Goal: Information Seeking & Learning: Learn about a topic

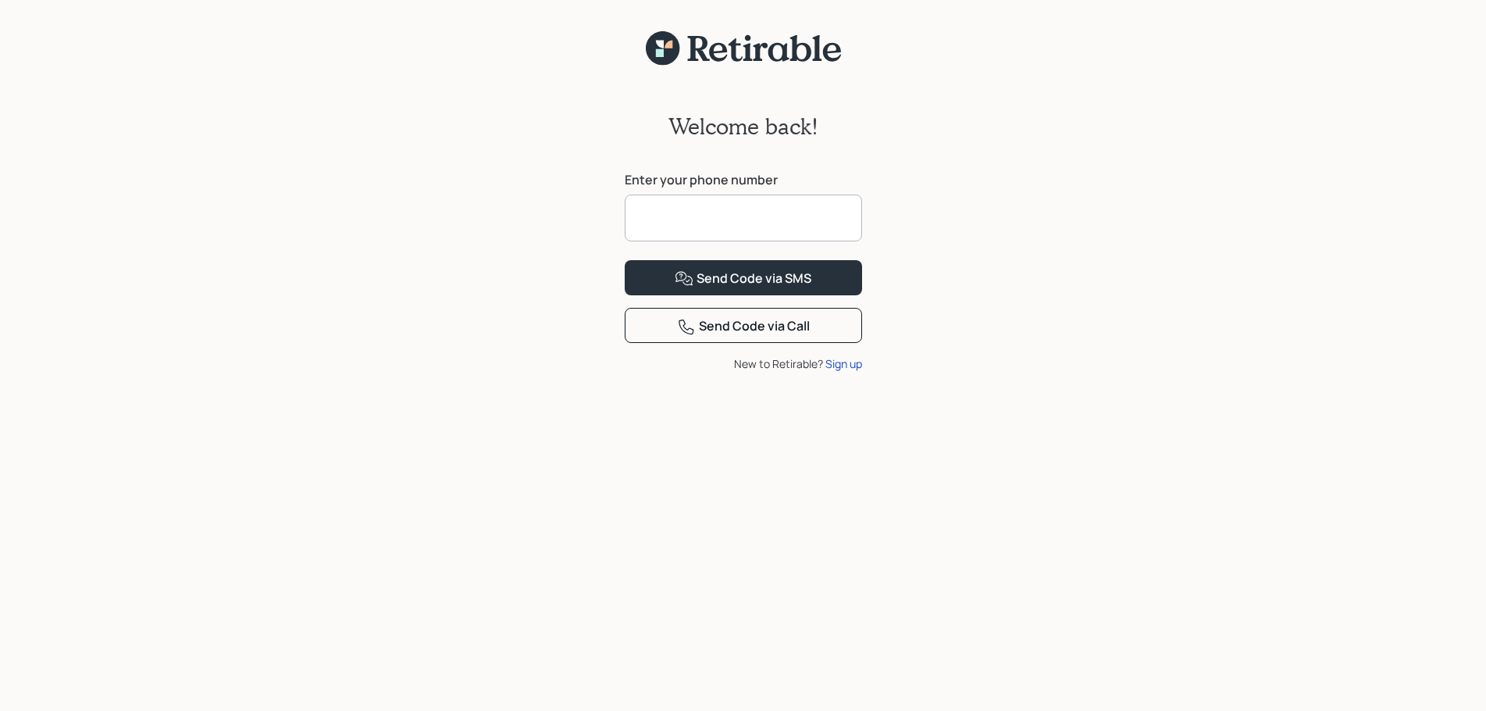
click at [754, 215] on input at bounding box center [743, 217] width 237 height 47
type input "**********"
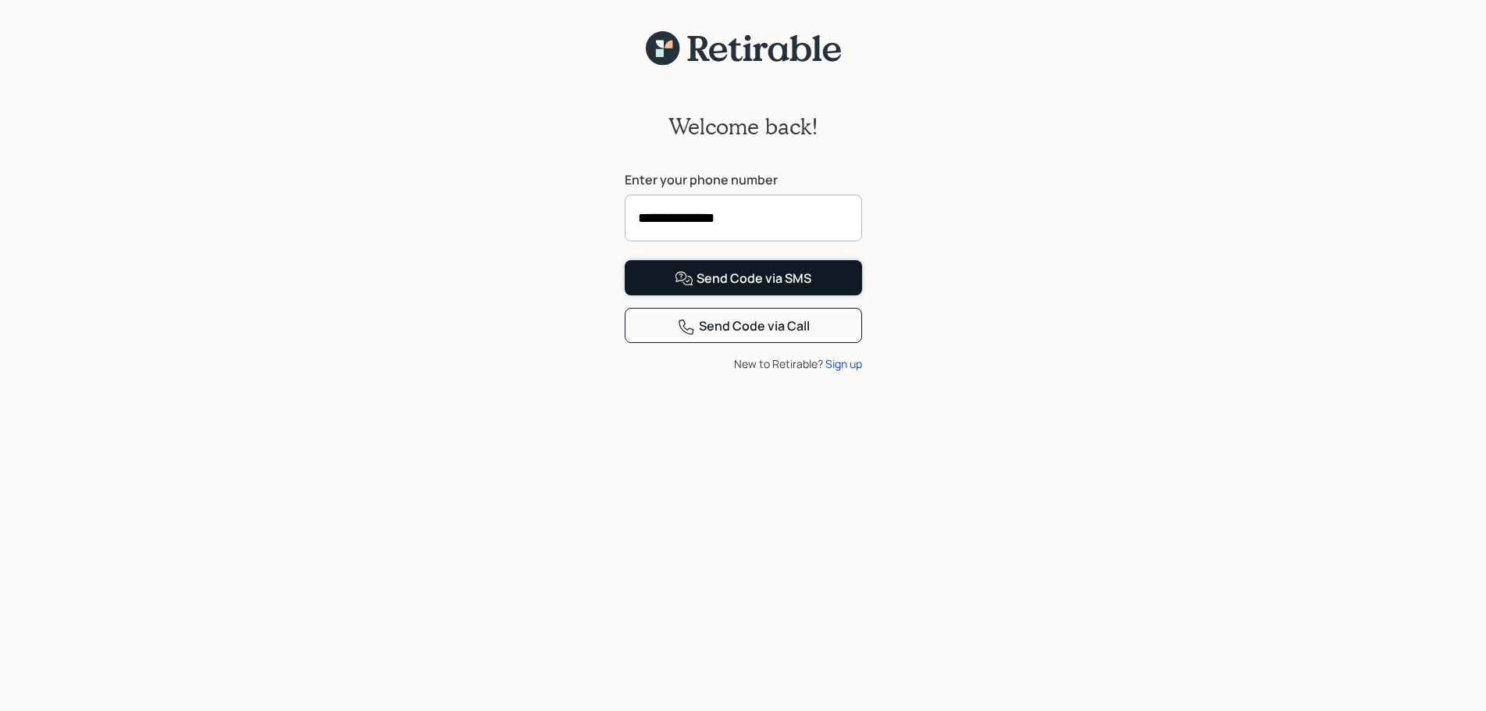
click at [768, 288] on div "Send Code via SMS" at bounding box center [743, 278] width 137 height 19
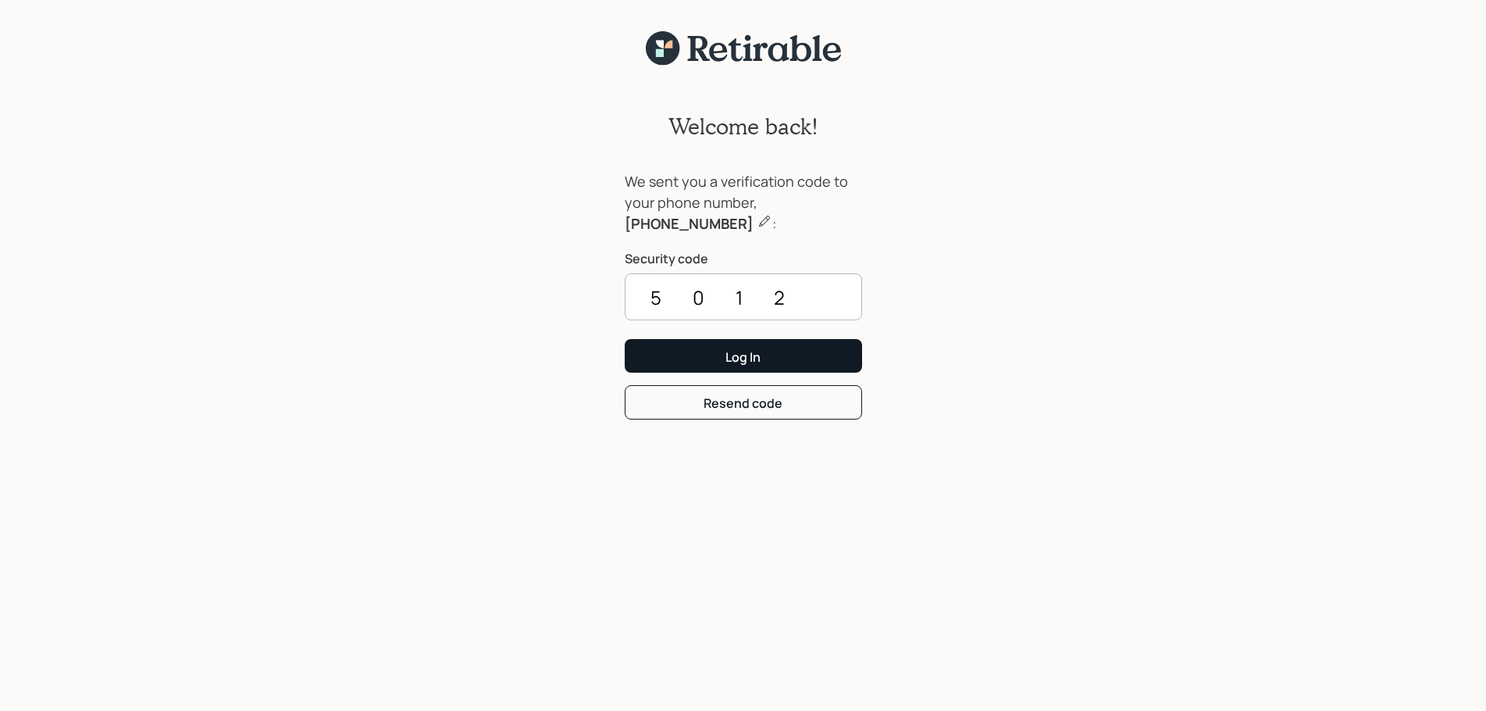
type input "5012"
click at [766, 353] on button "Log In" at bounding box center [743, 356] width 237 height 34
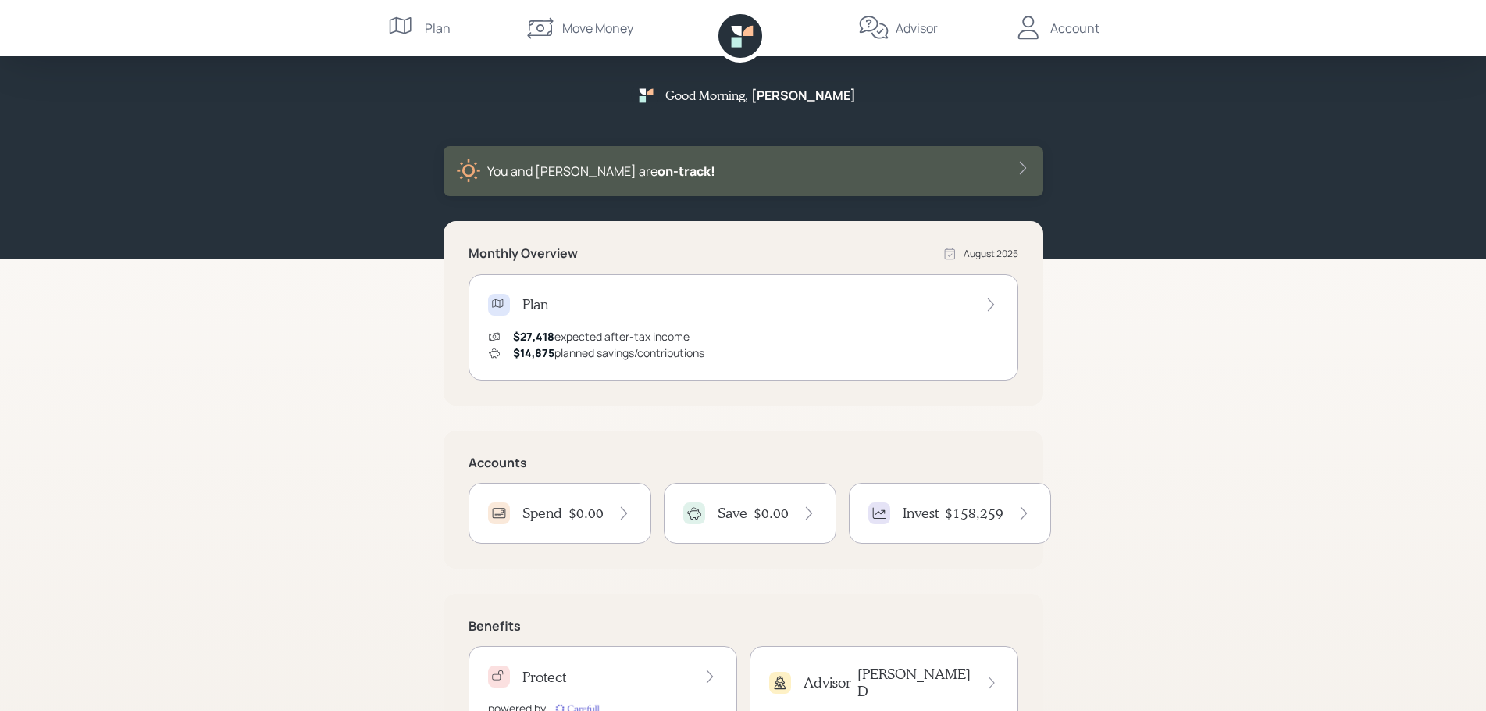
click at [435, 32] on div "Plan" at bounding box center [438, 28] width 26 height 19
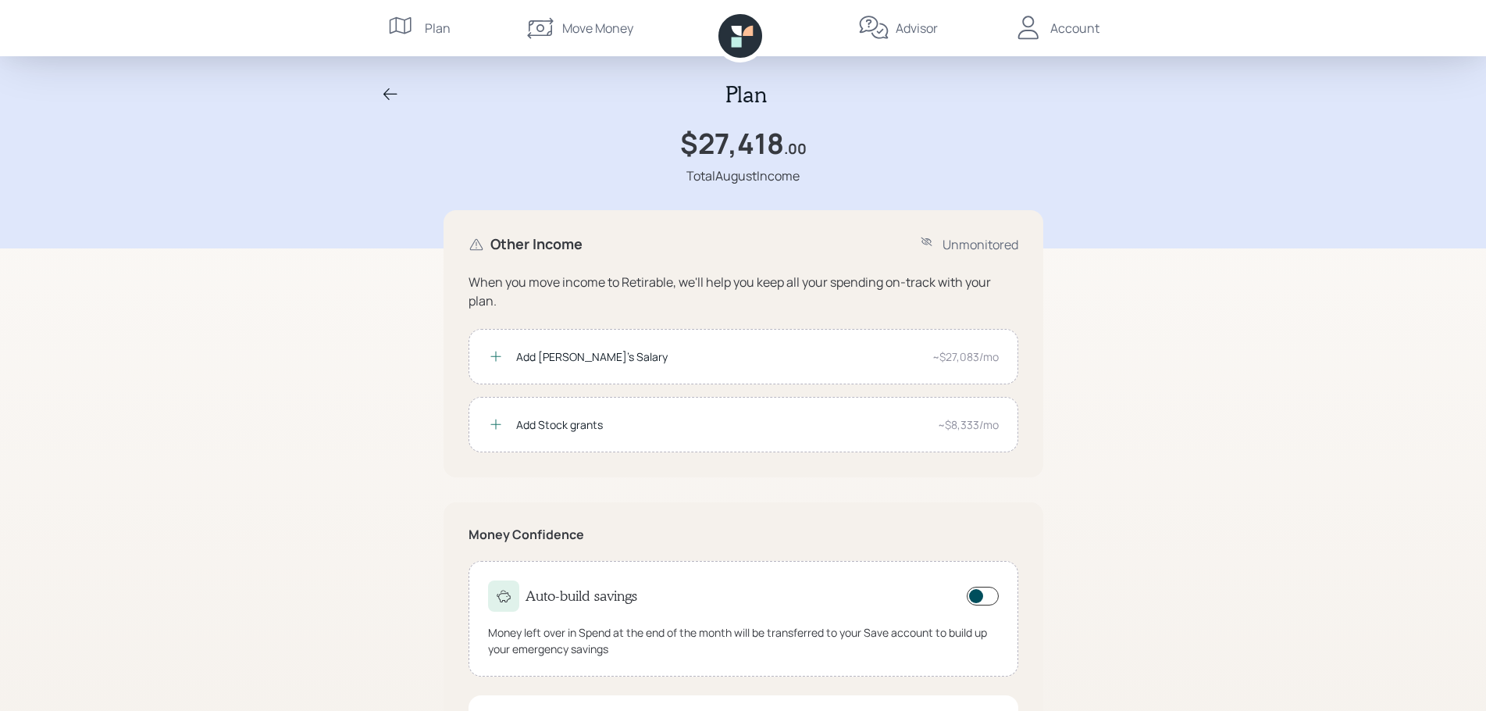
click at [914, 30] on div "Advisor" at bounding box center [917, 28] width 42 height 19
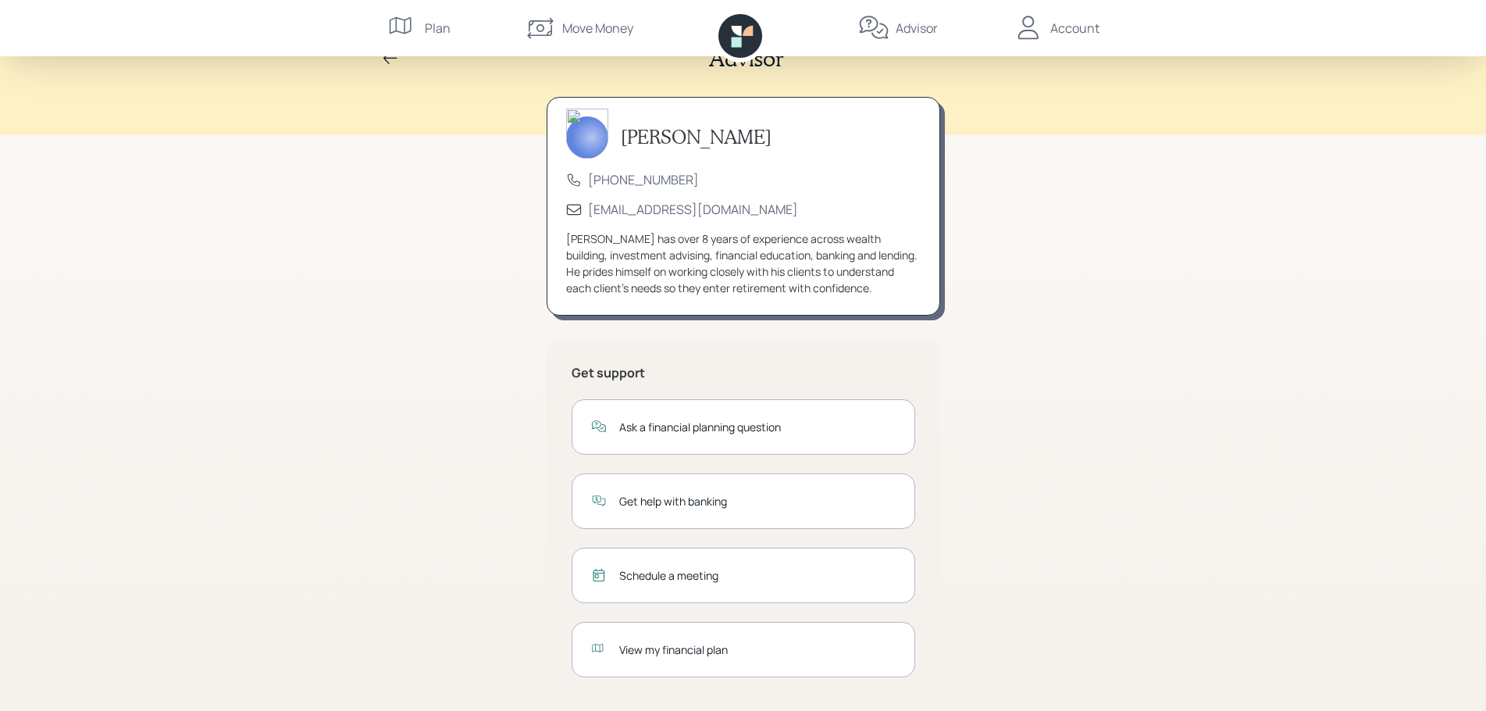
scroll to position [52, 0]
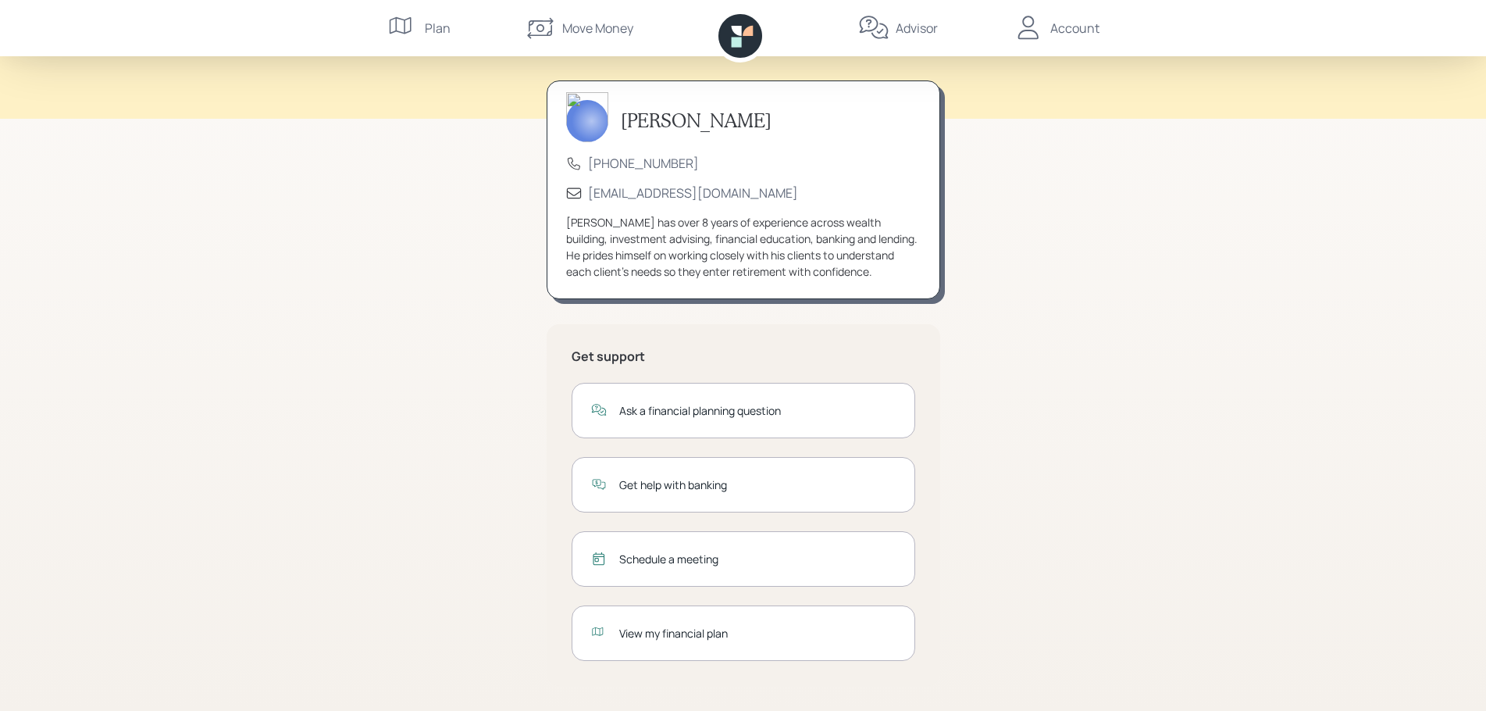
click at [677, 634] on div "View my financial plan" at bounding box center [757, 633] width 276 height 16
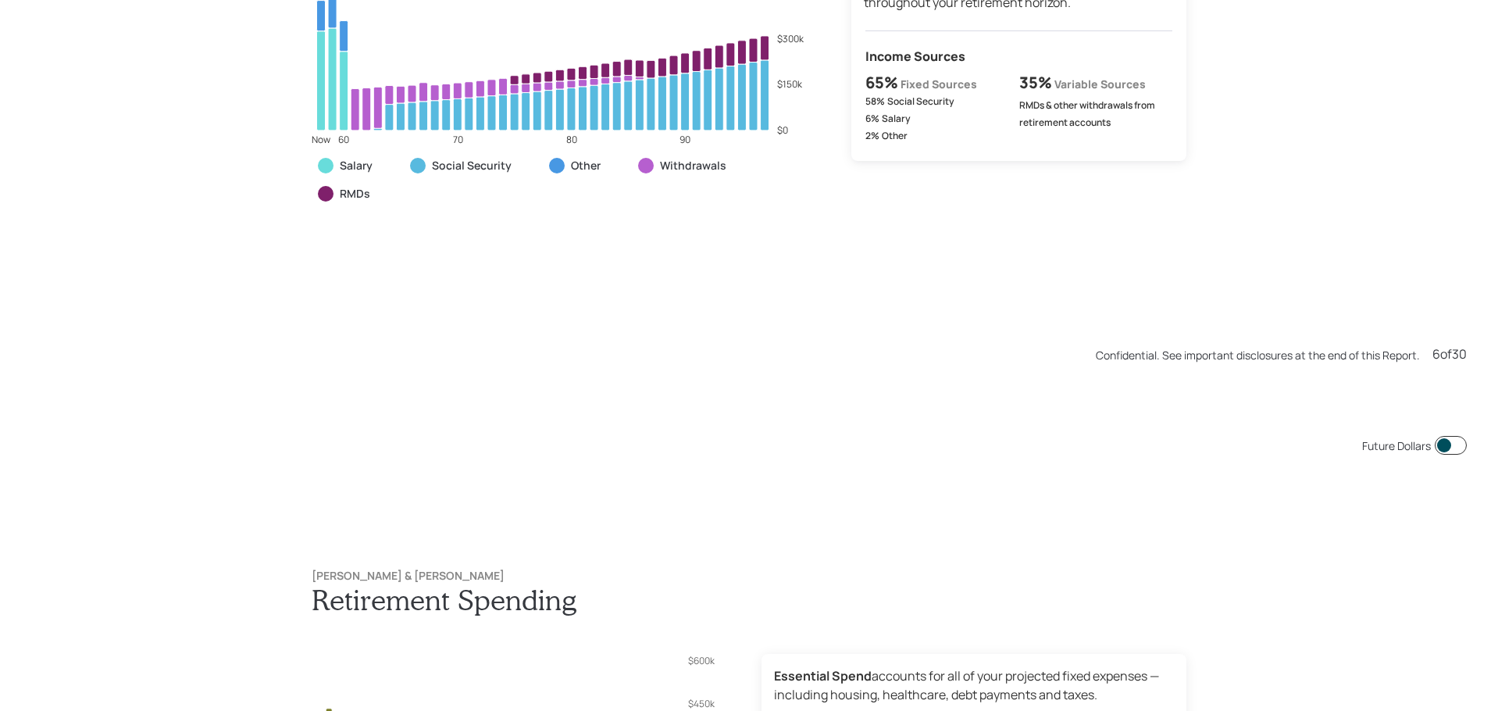
scroll to position [3553, 0]
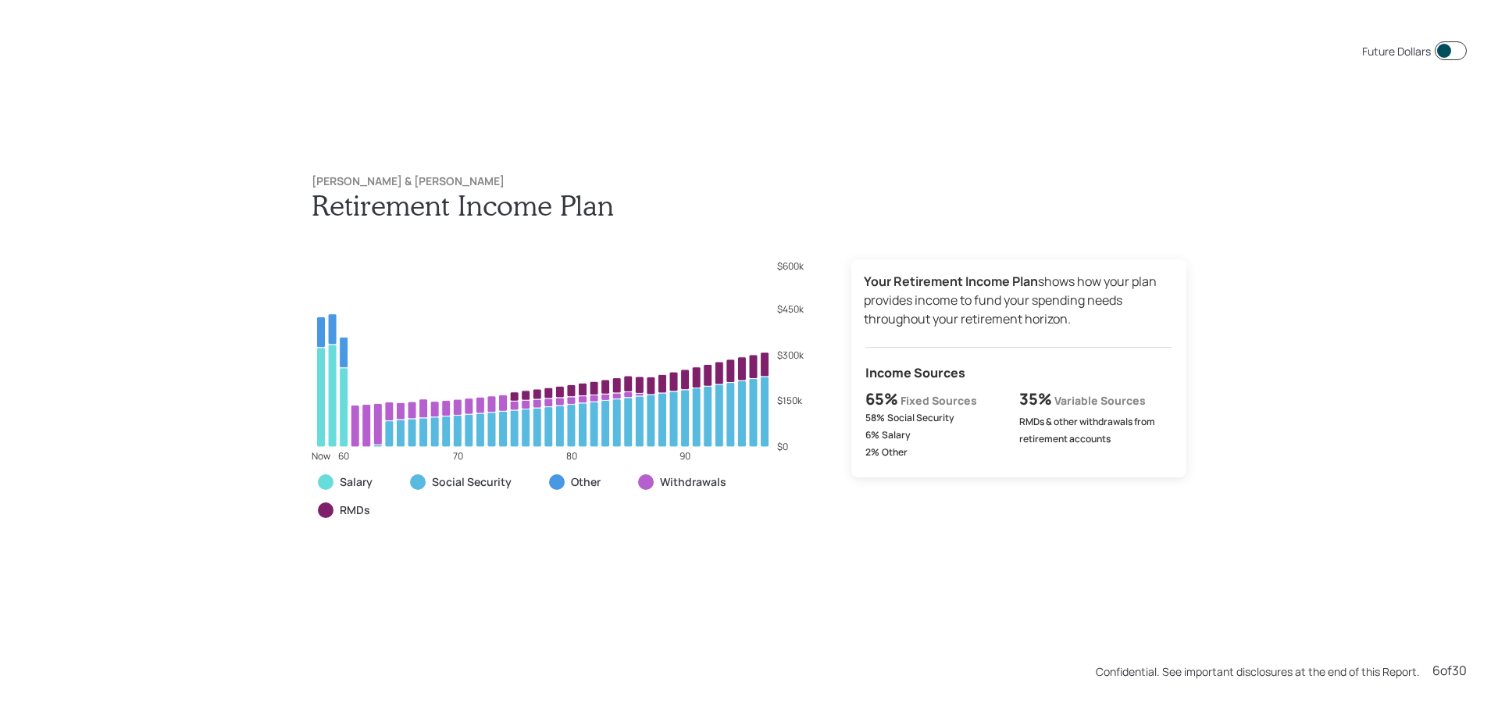
click at [98, 148] on div "Future Dollars Mike Cloutier & Annie Lavigne Retirement Income Plan Now 60 70 8…" at bounding box center [749, 355] width 1498 height 711
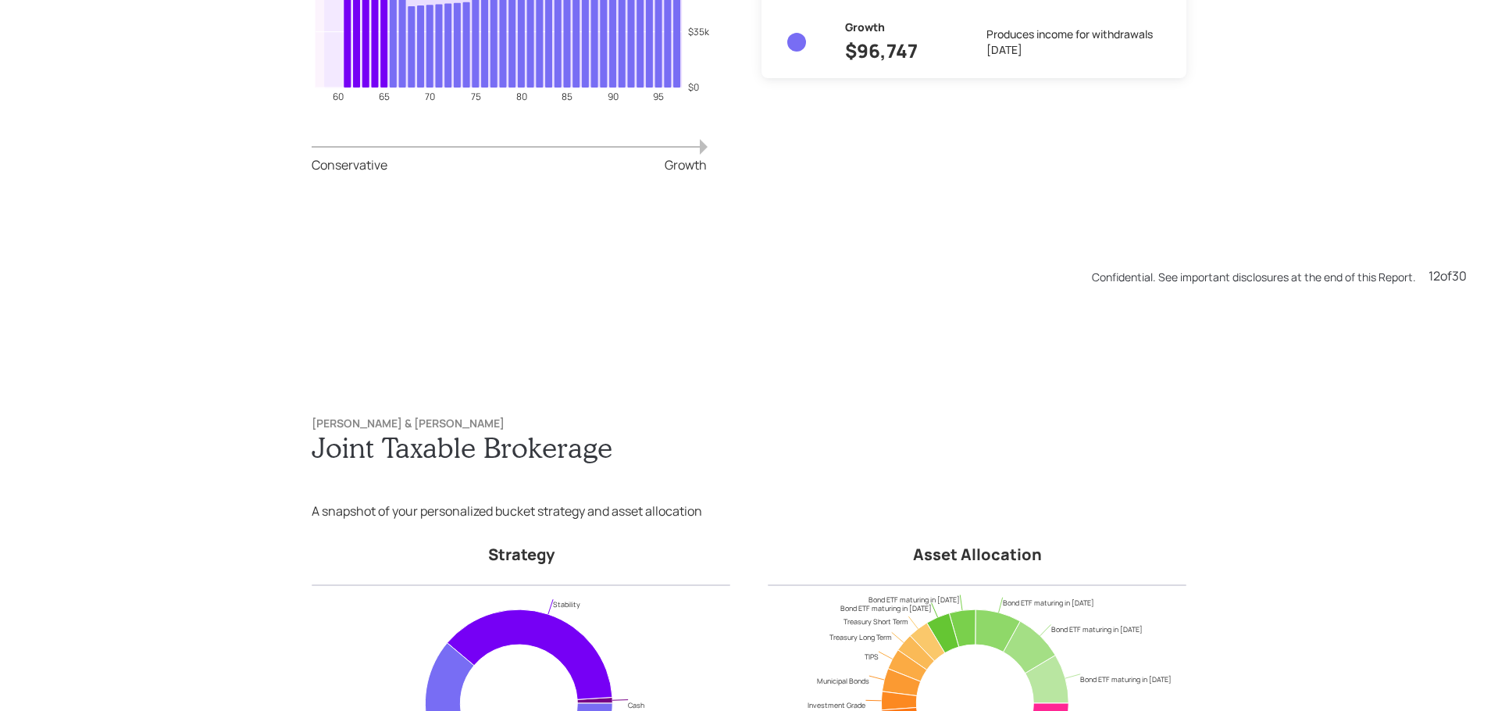
scroll to position [8526, 0]
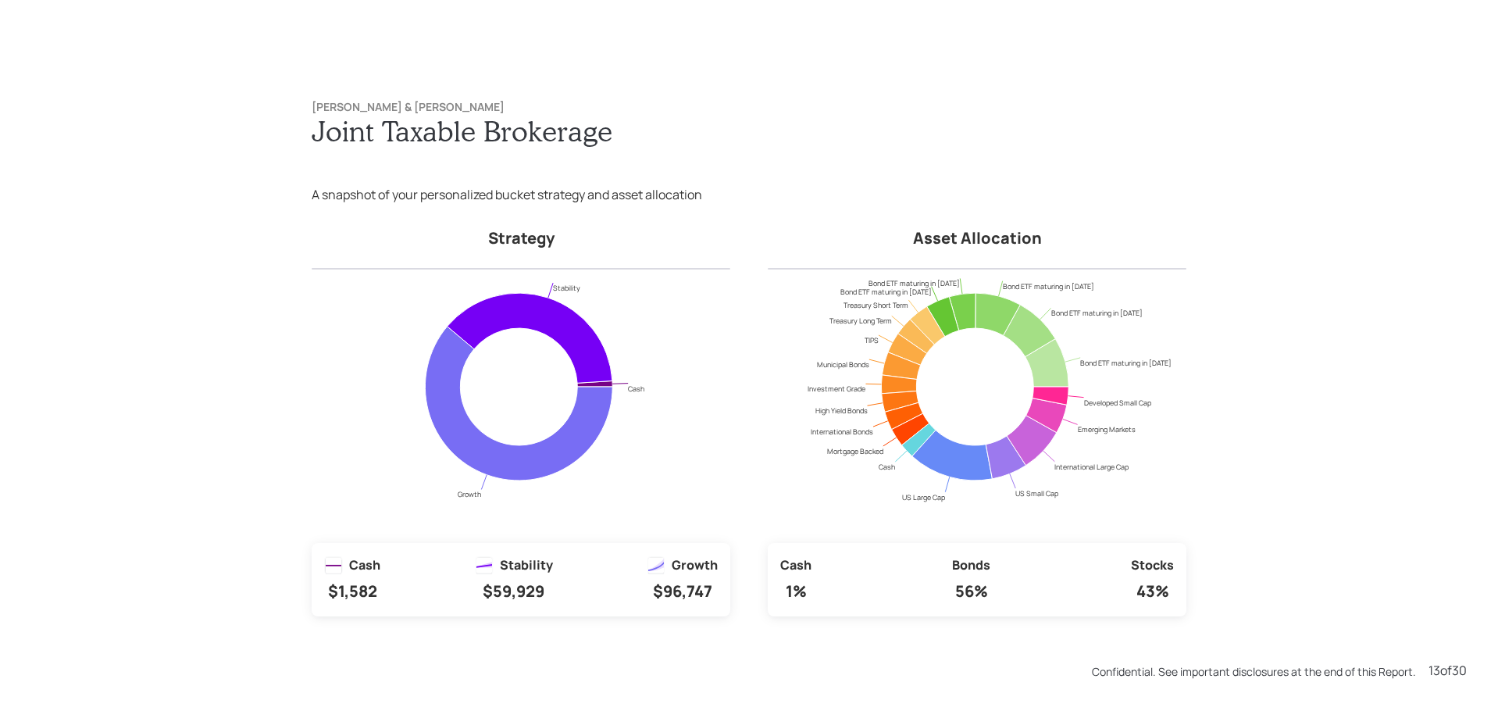
click at [187, 187] on div "Mike Cloutier & Annie Lavigne Joint Taxable Brokerage A snapshot of your person…" at bounding box center [749, 355] width 1498 height 711
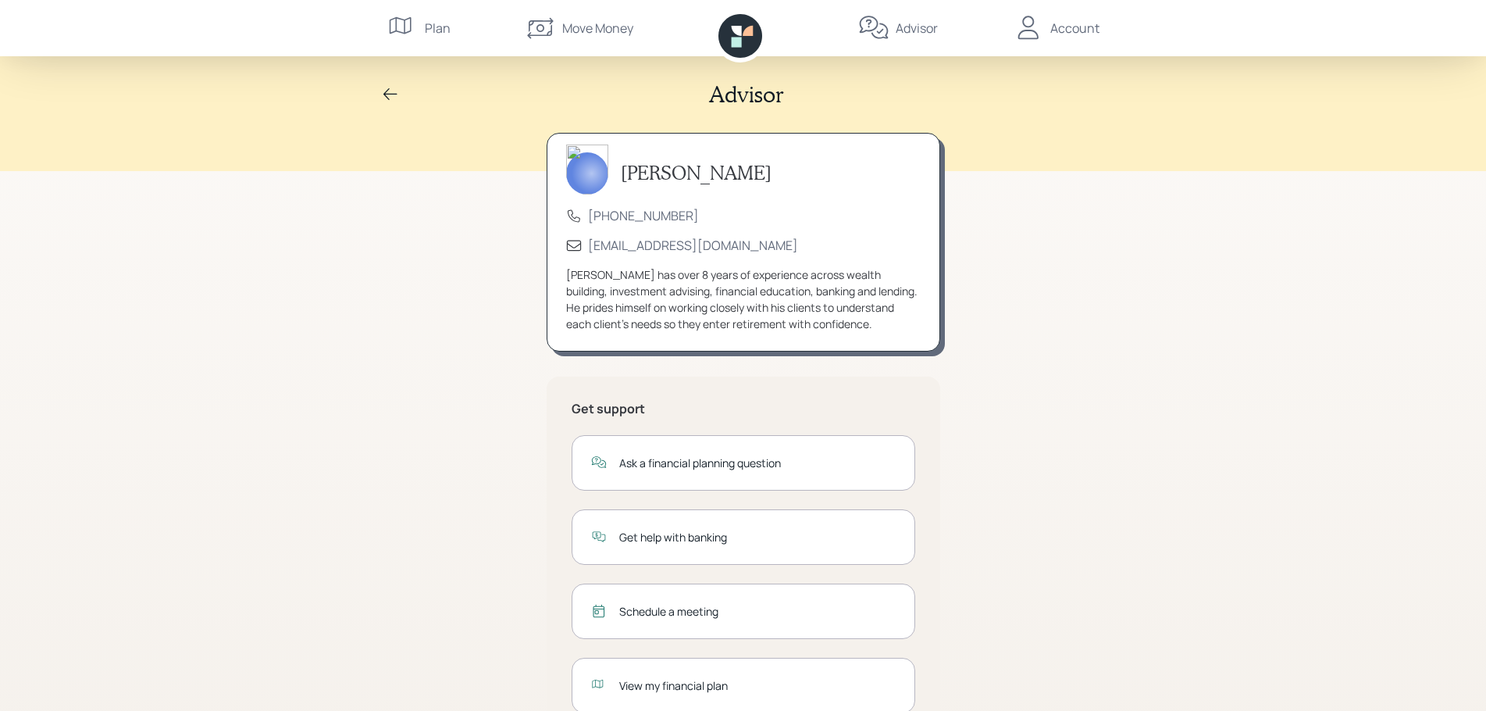
click at [736, 39] on icon at bounding box center [736, 42] width 10 height 10
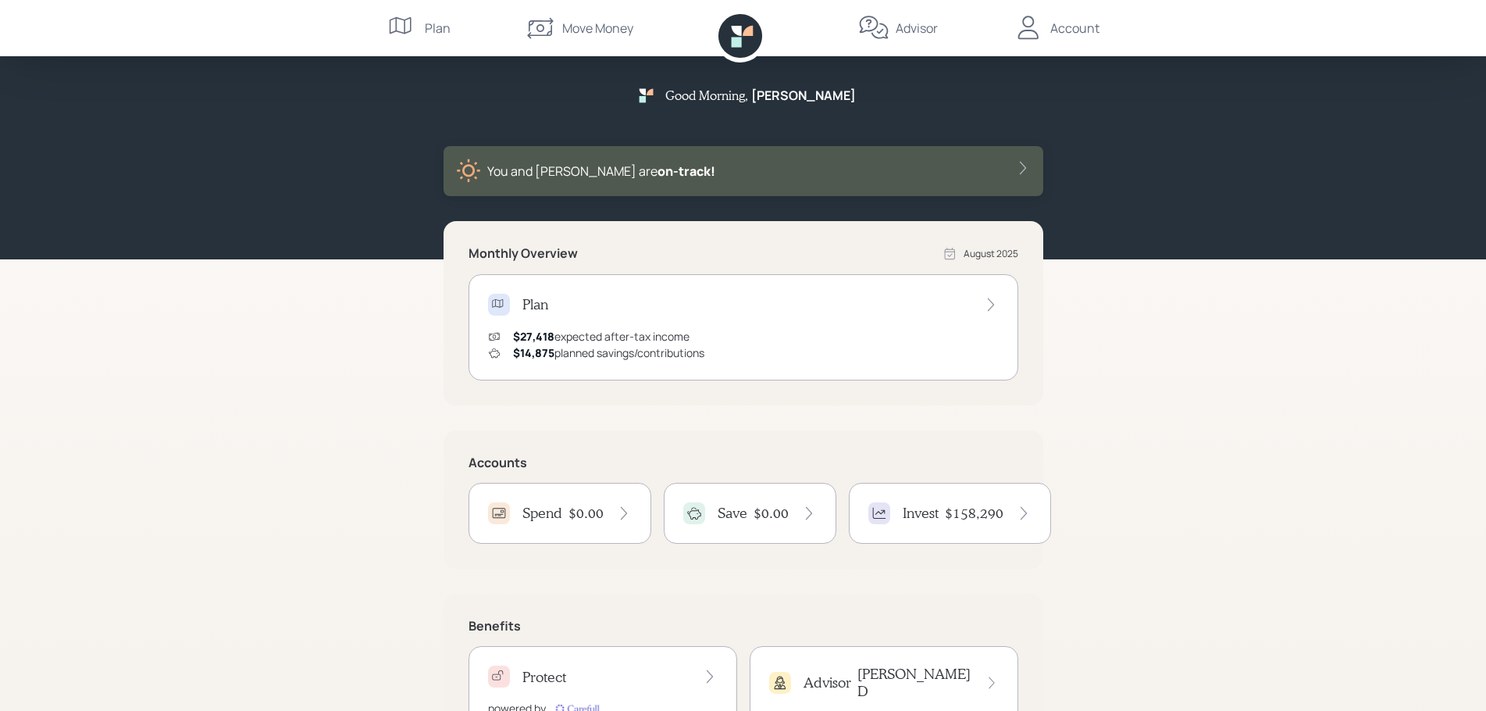
click at [437, 29] on div "Plan" at bounding box center [438, 28] width 26 height 19
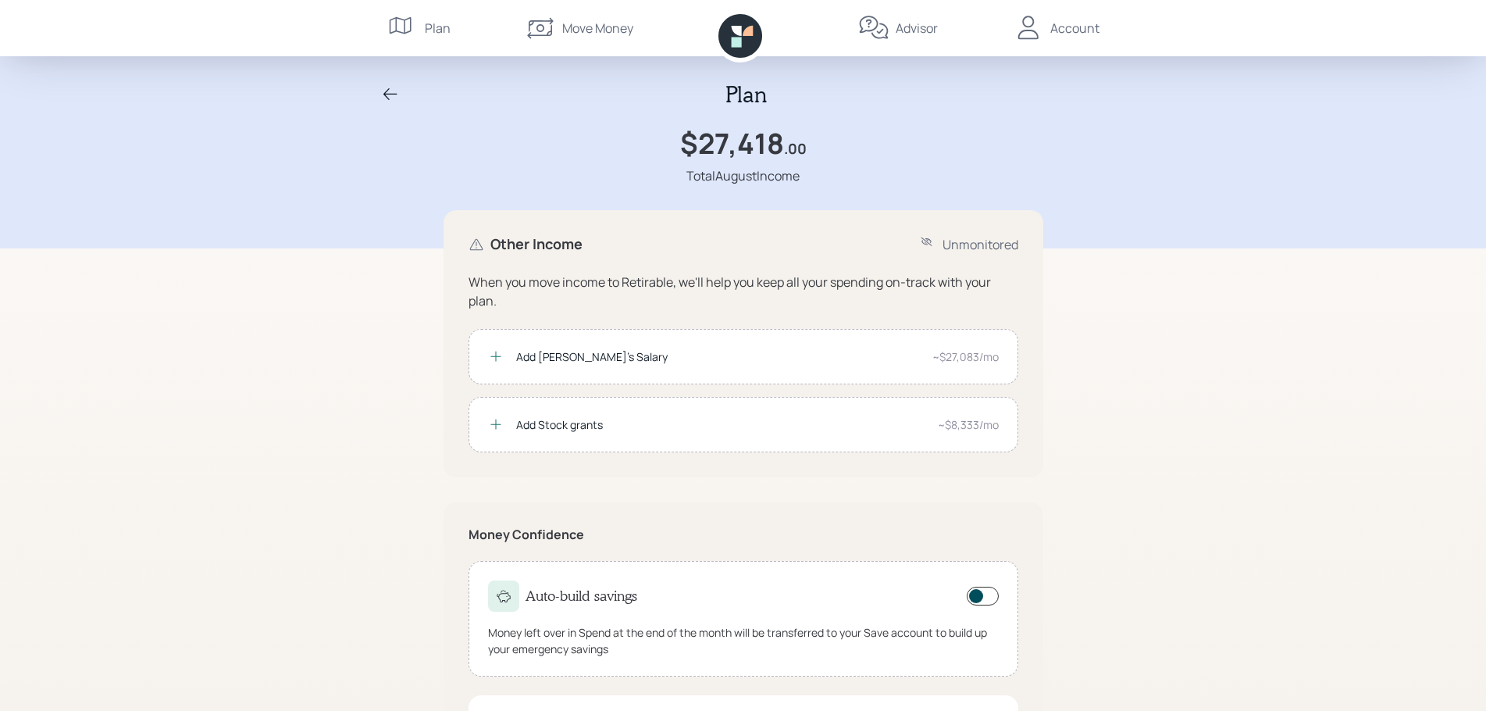
click at [237, 402] on div "Plan $27,418 .00 Total August Income Other Income Unmonitored When you move inc…" at bounding box center [743, 422] width 1486 height 845
click at [387, 94] on icon at bounding box center [390, 94] width 19 height 19
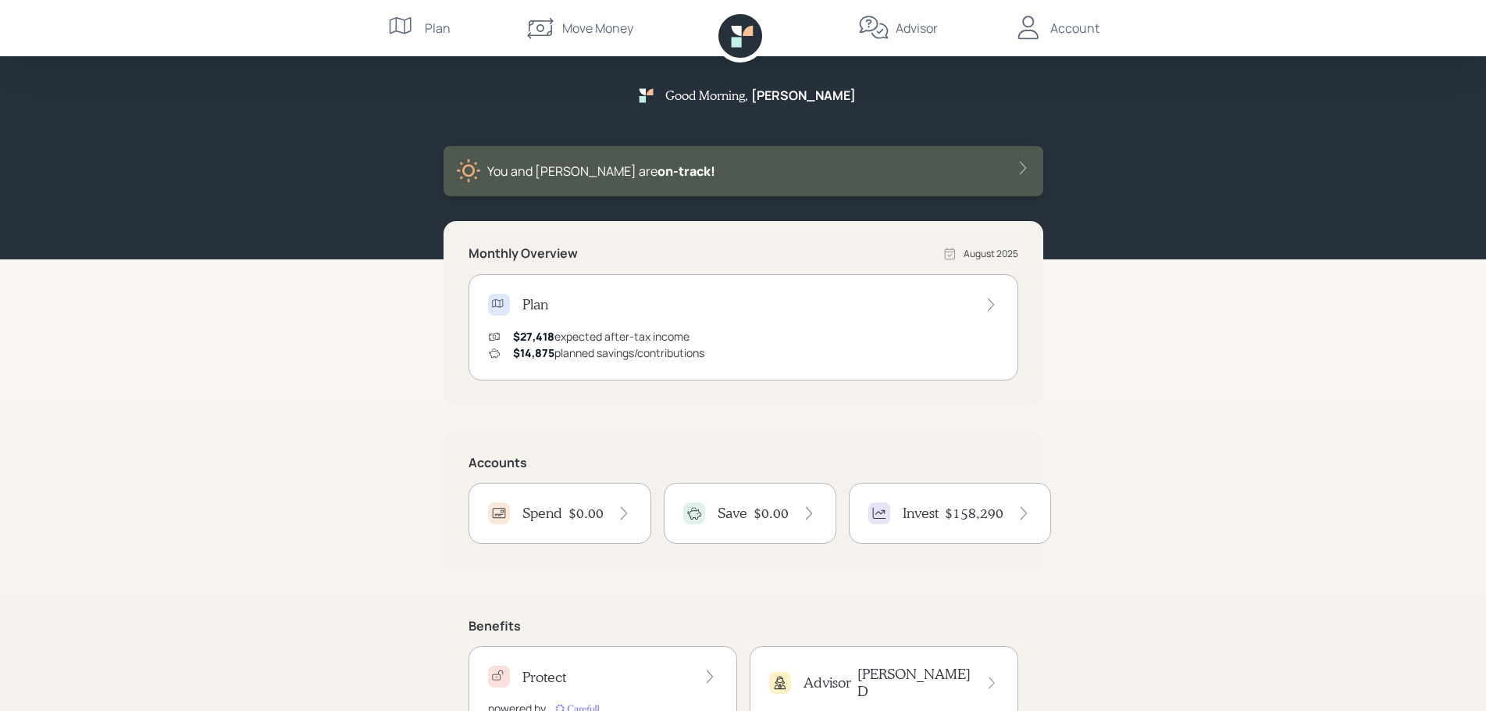
click at [931, 341] on div "$27,418 expected after-tax income $14,875 planned savings/contributions" at bounding box center [743, 344] width 511 height 33
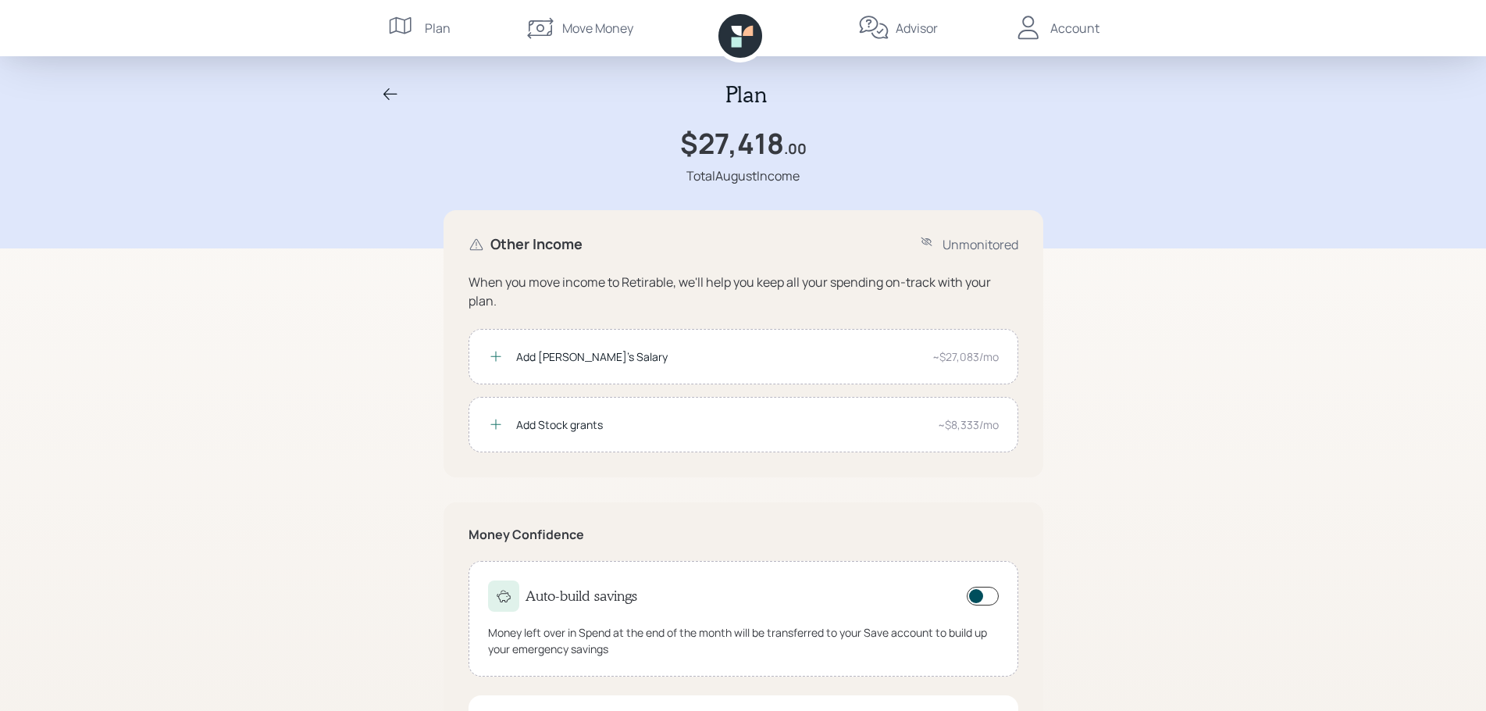
click at [390, 95] on icon at bounding box center [390, 94] width 19 height 19
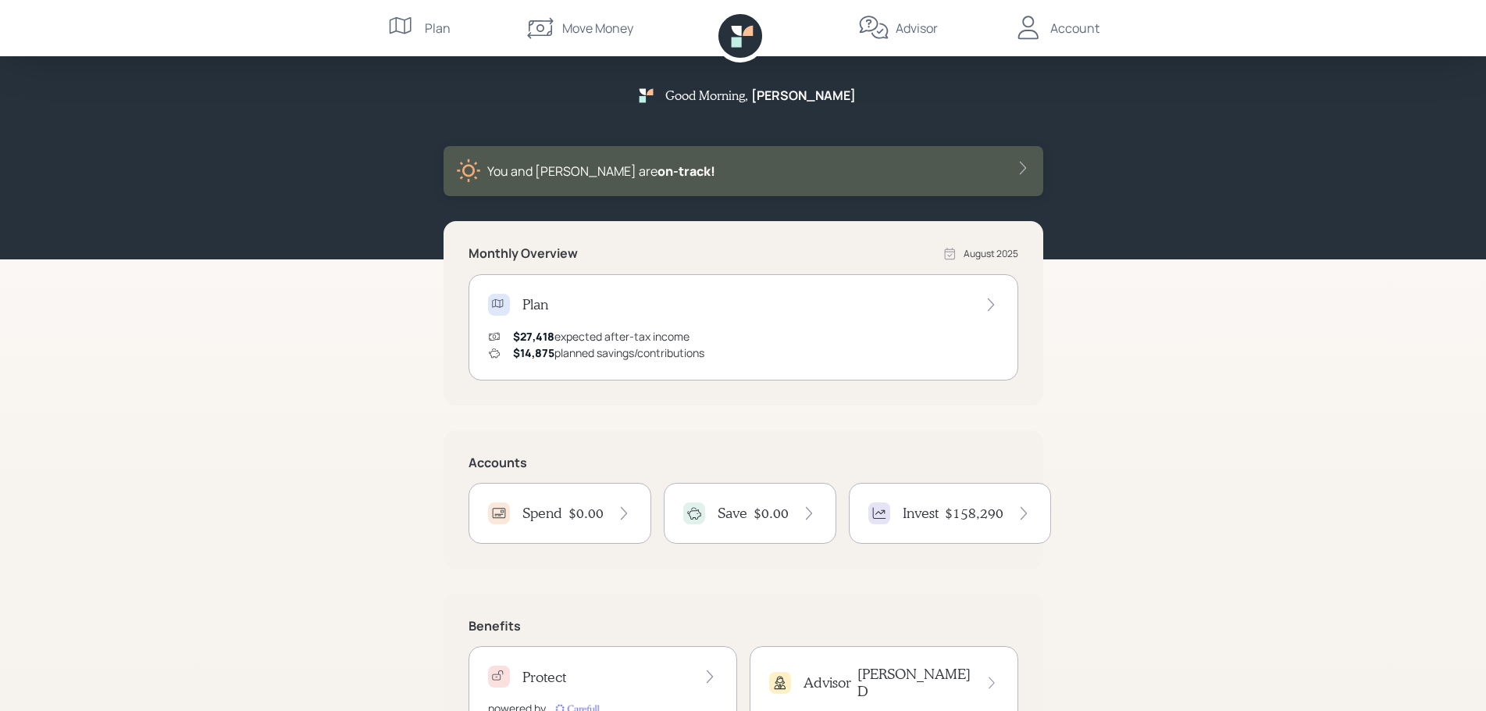
click at [127, 360] on div "Good Morning , [PERSON_NAME] You and [PERSON_NAME] are on‑track! Monthly Overvi…" at bounding box center [743, 392] width 1486 height 785
